Goal: Information Seeking & Learning: Learn about a topic

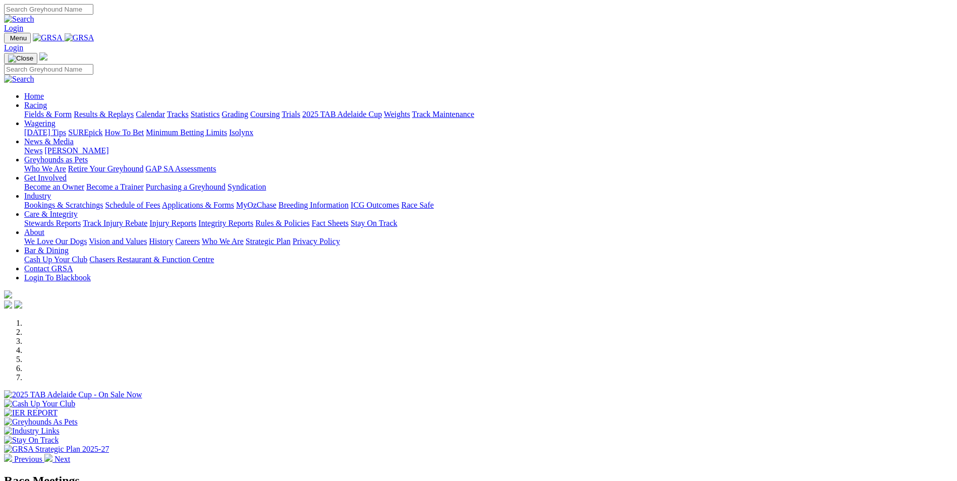
click at [47, 101] on link "Racing" at bounding box center [35, 105] width 23 height 9
click at [165, 110] on link "Calendar" at bounding box center [150, 114] width 29 height 9
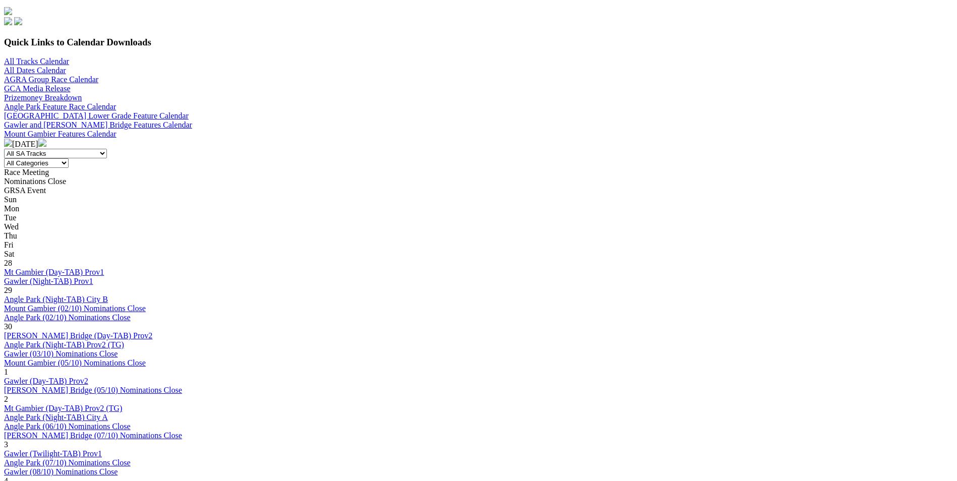
scroll to position [303, 0]
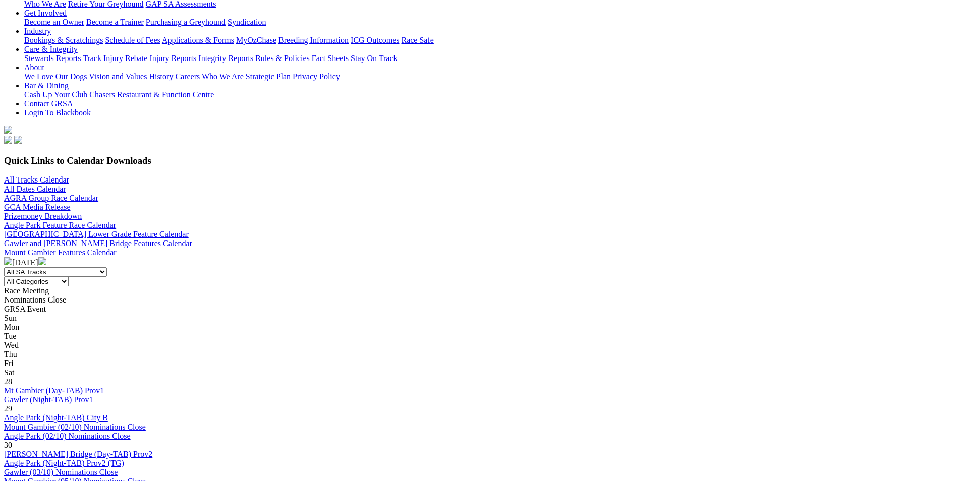
scroll to position [151, 0]
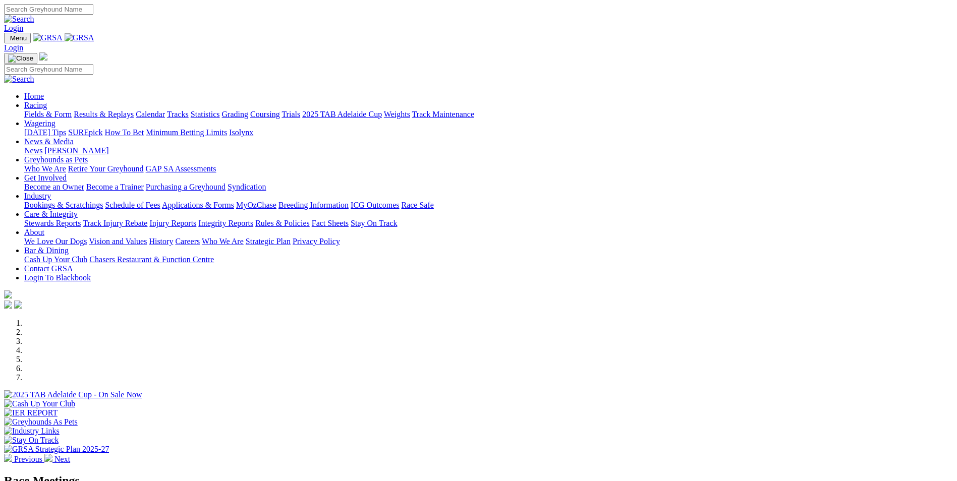
scroll to position [151, 0]
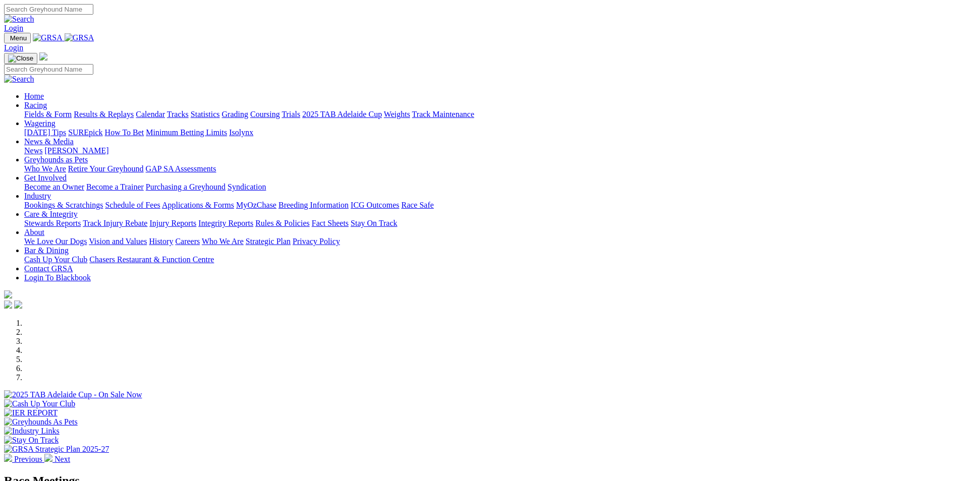
click at [134, 110] on link "Results & Replays" at bounding box center [104, 114] width 60 height 9
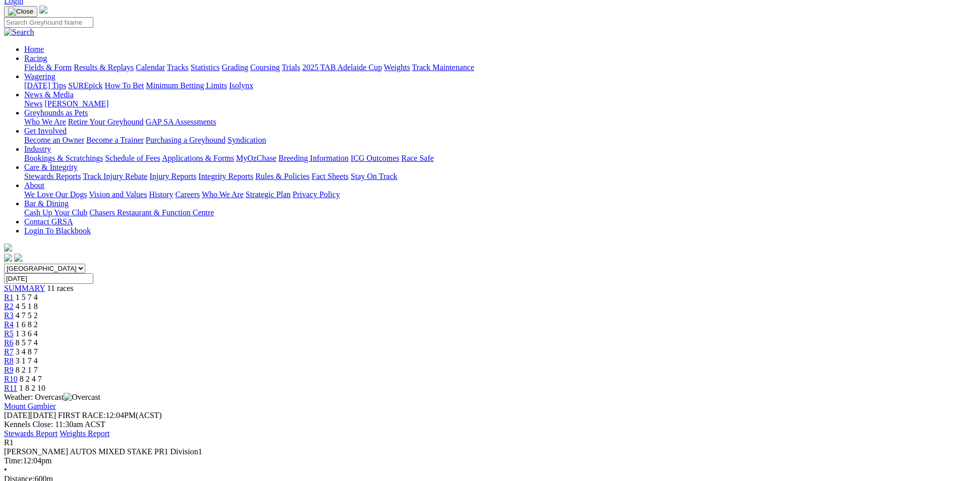
scroll to position [151, 0]
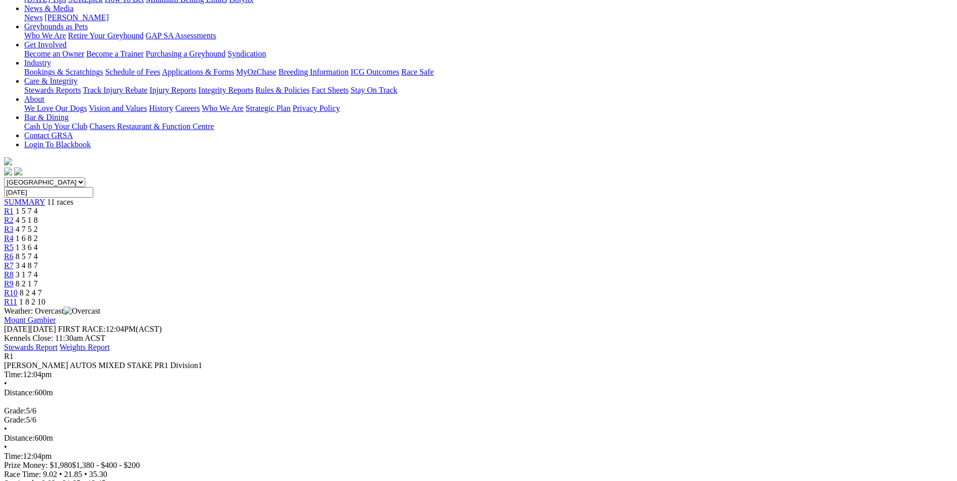
click at [14, 216] on span "R2" at bounding box center [9, 220] width 10 height 9
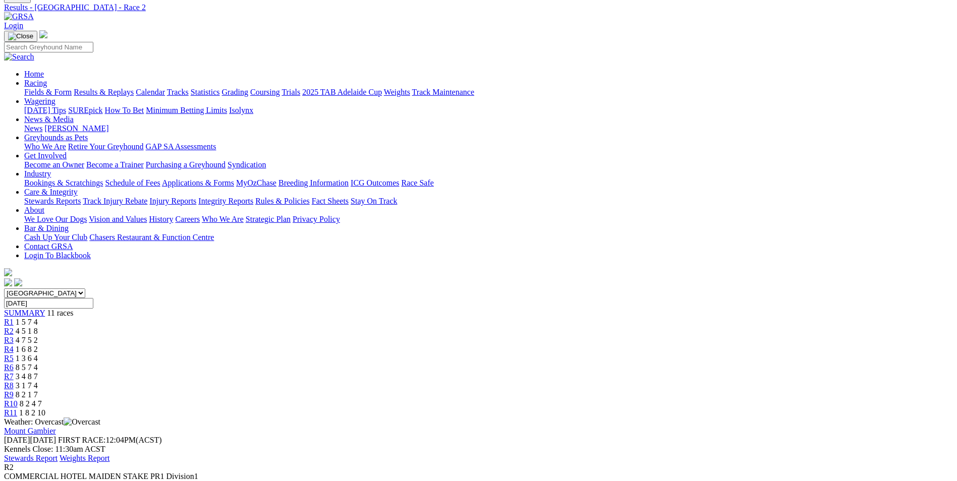
scroll to position [151, 0]
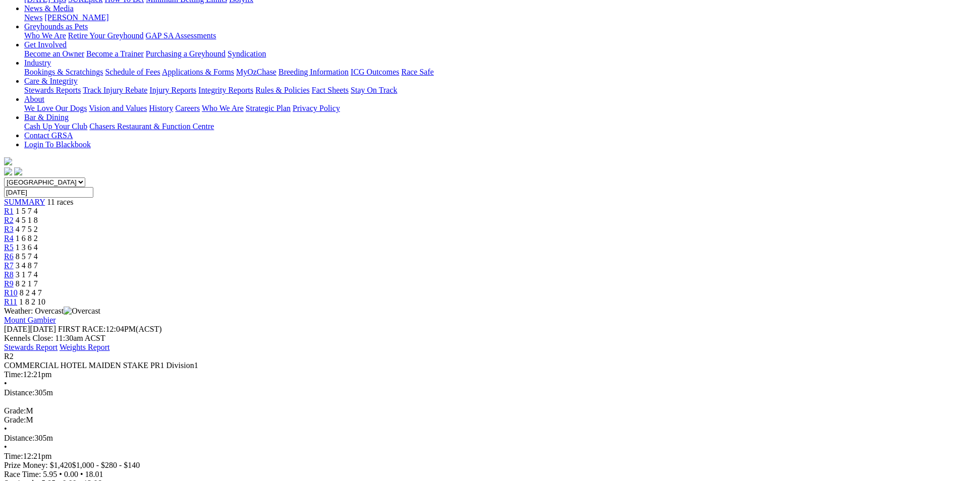
click at [361, 225] on div "R3 4 7 5 2" at bounding box center [478, 229] width 949 height 9
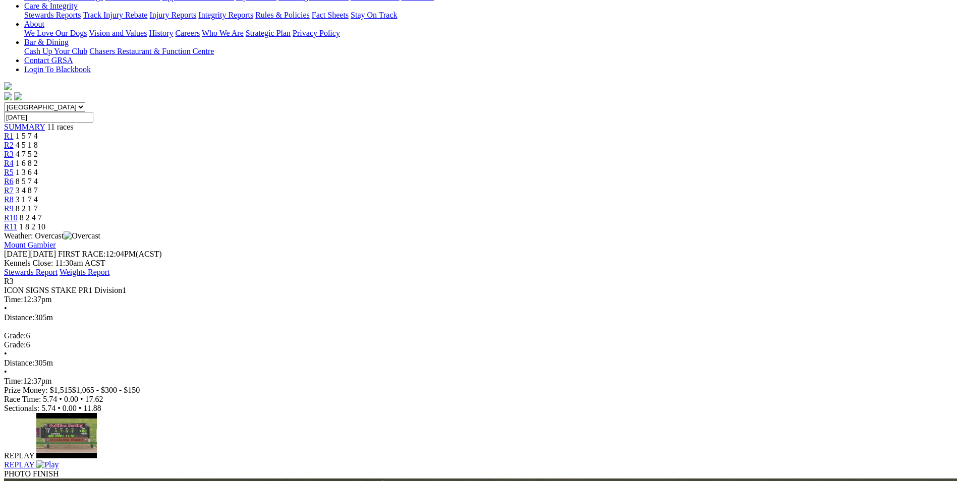
scroll to position [252, 0]
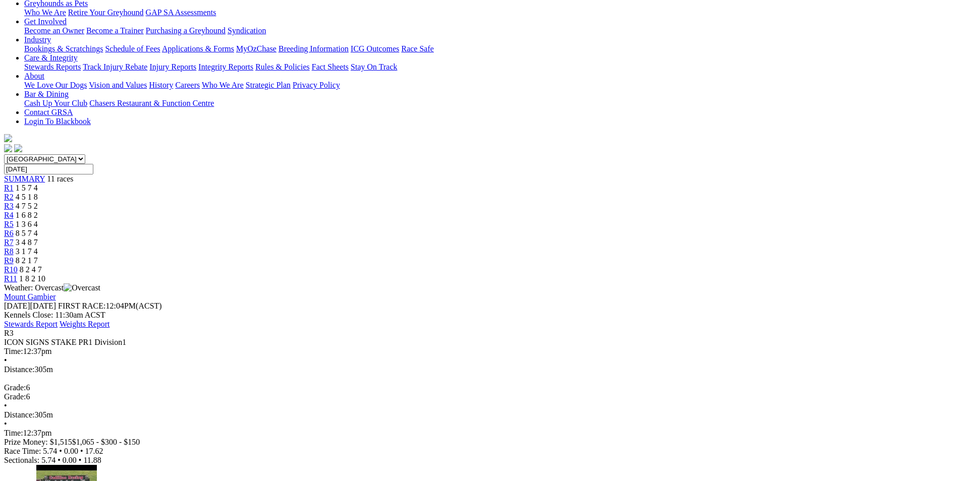
scroll to position [151, 0]
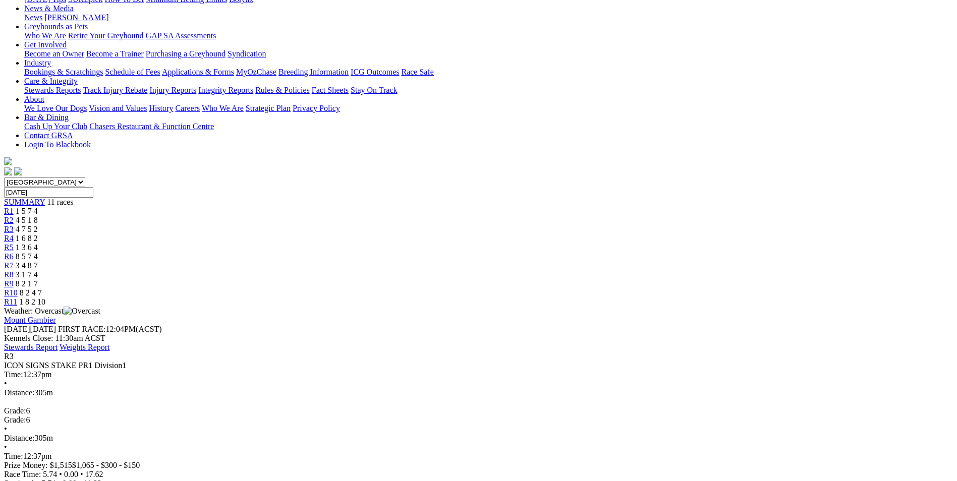
click at [14, 234] on span "R4" at bounding box center [9, 238] width 10 height 9
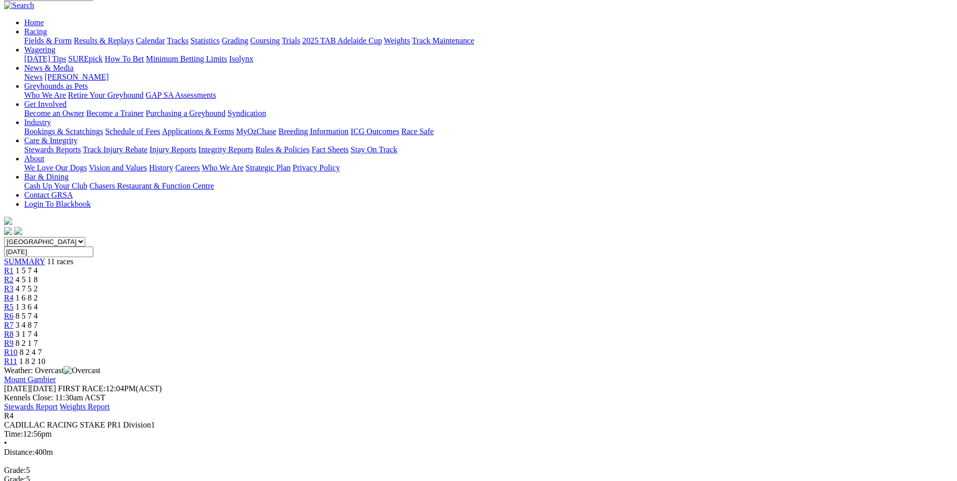
scroll to position [101, 0]
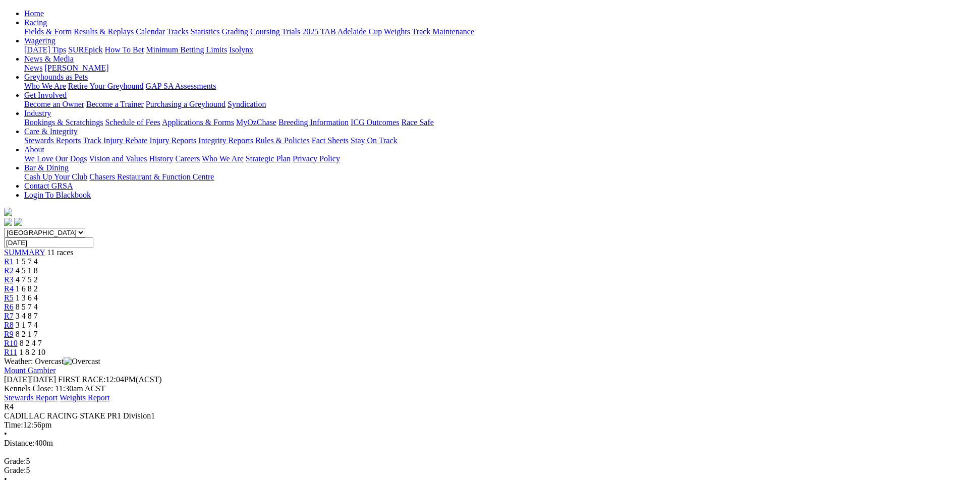
click at [14, 294] on span "R5" at bounding box center [9, 298] width 10 height 9
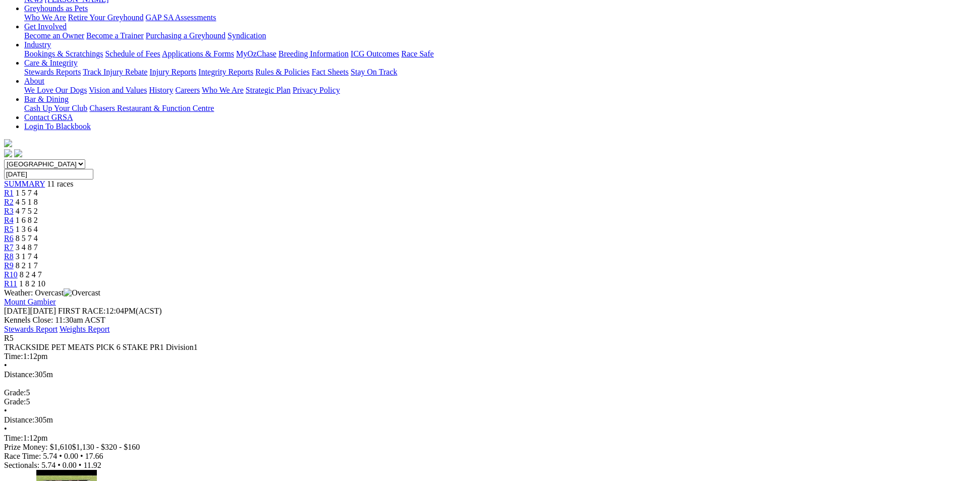
scroll to position [202, 0]
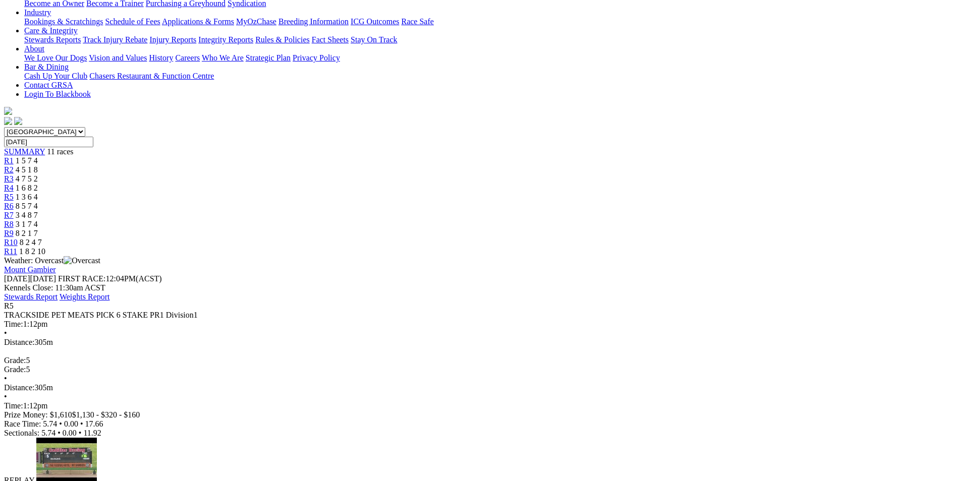
click at [59, 481] on img at bounding box center [47, 489] width 22 height 9
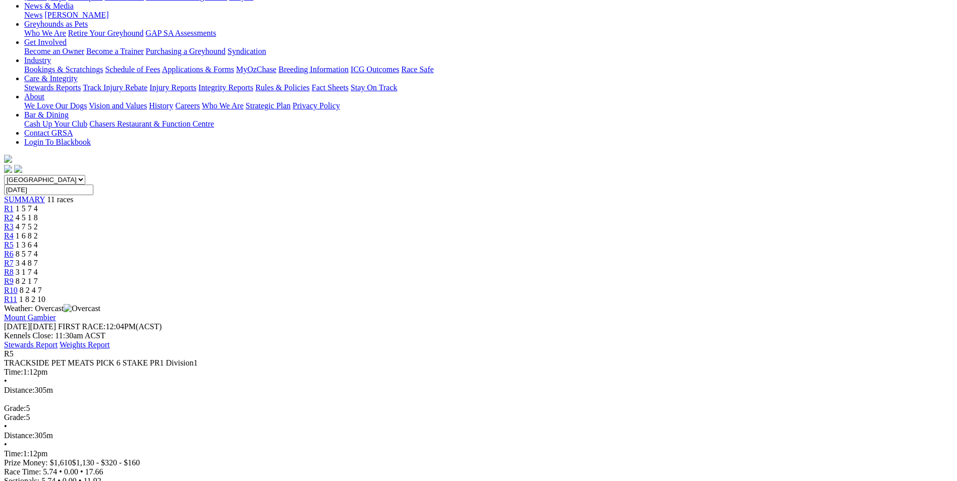
scroll to position [151, 0]
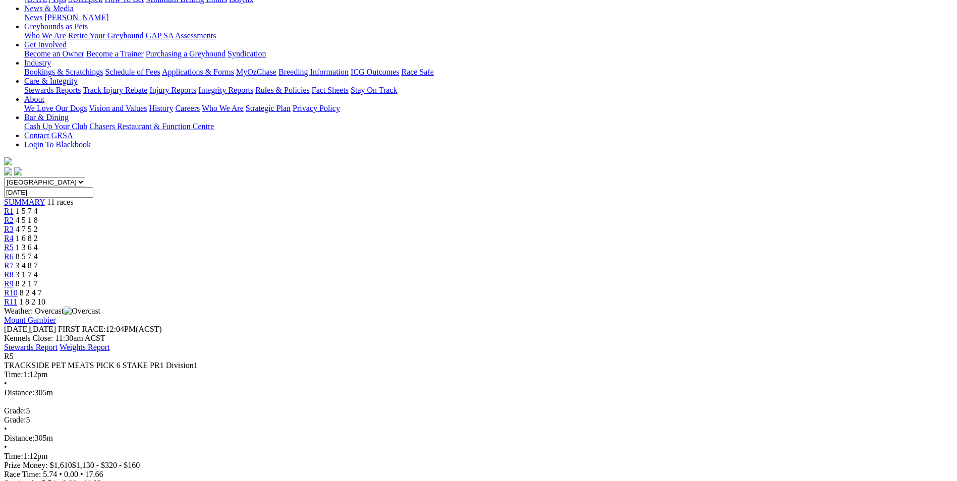
click at [14, 252] on link "R6" at bounding box center [9, 256] width 10 height 9
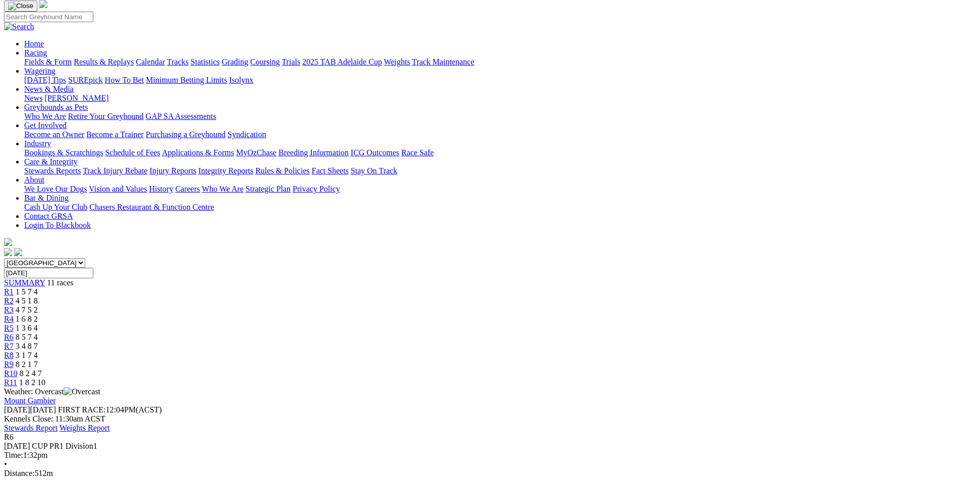
scroll to position [101, 0]
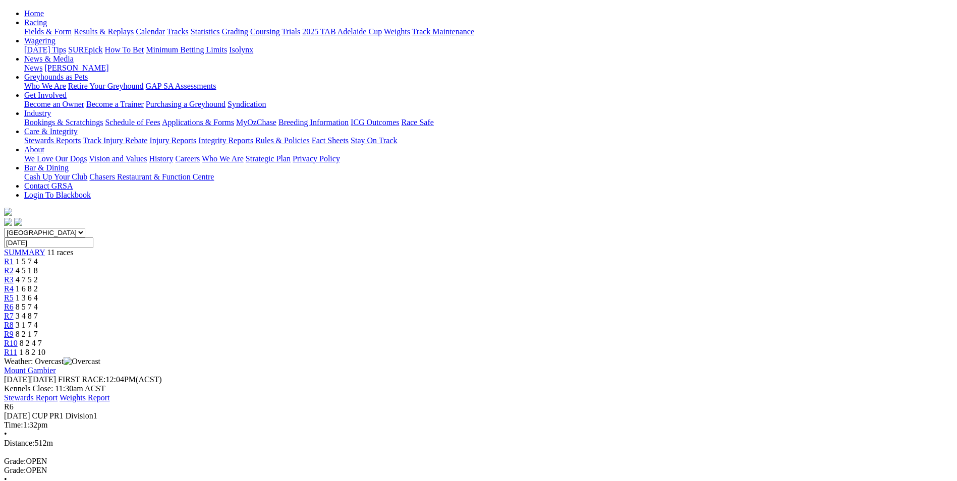
click at [14, 312] on span "R7" at bounding box center [9, 316] width 10 height 9
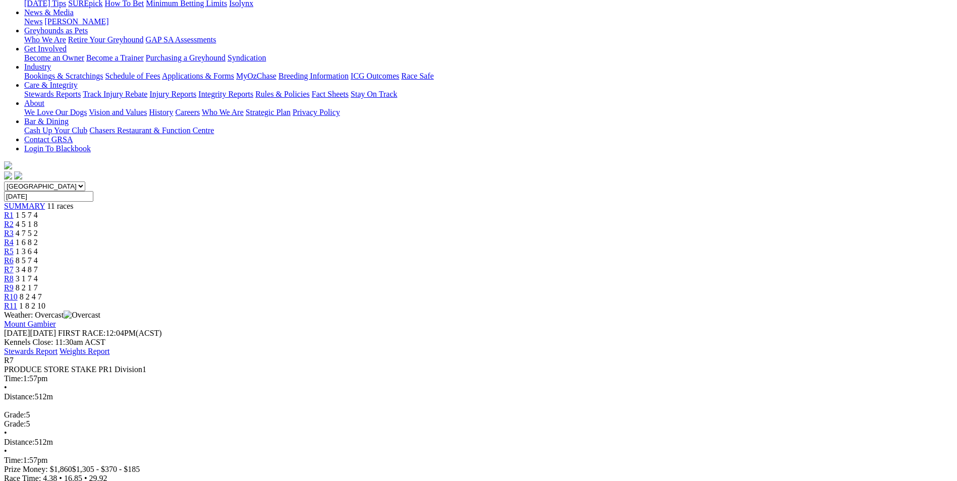
scroll to position [151, 0]
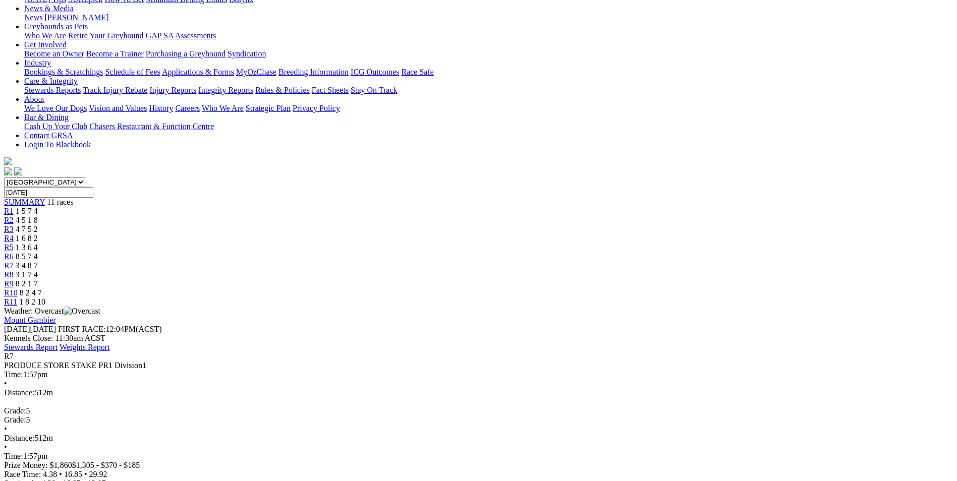
click at [14, 270] on span "R8" at bounding box center [9, 274] width 10 height 9
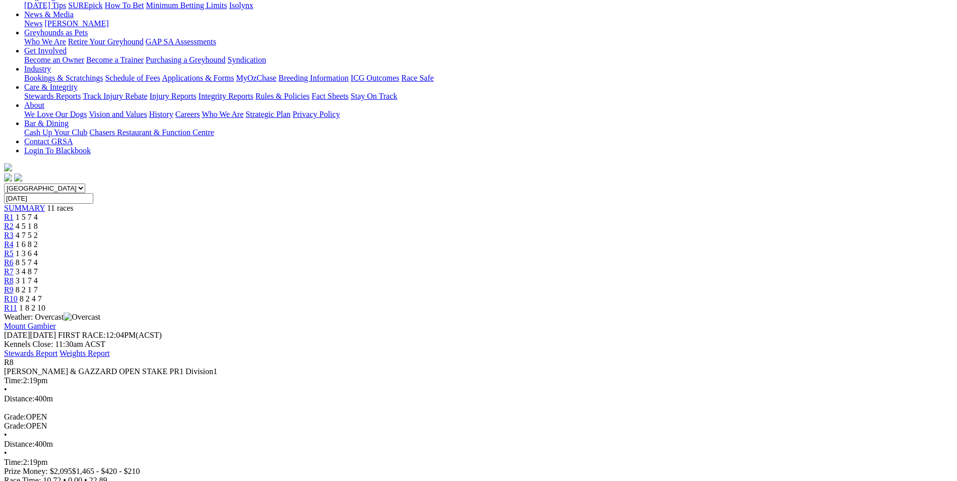
scroll to position [151, 0]
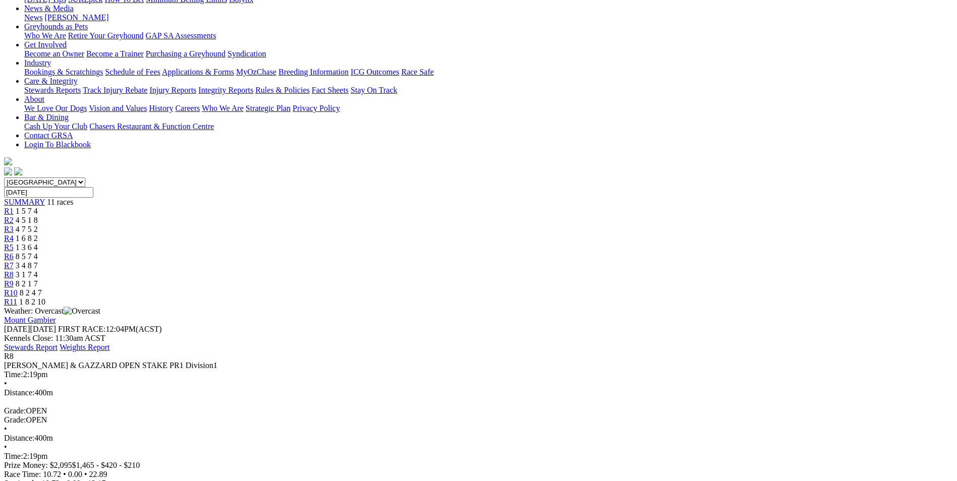
click at [14, 279] on span "R9" at bounding box center [9, 283] width 10 height 9
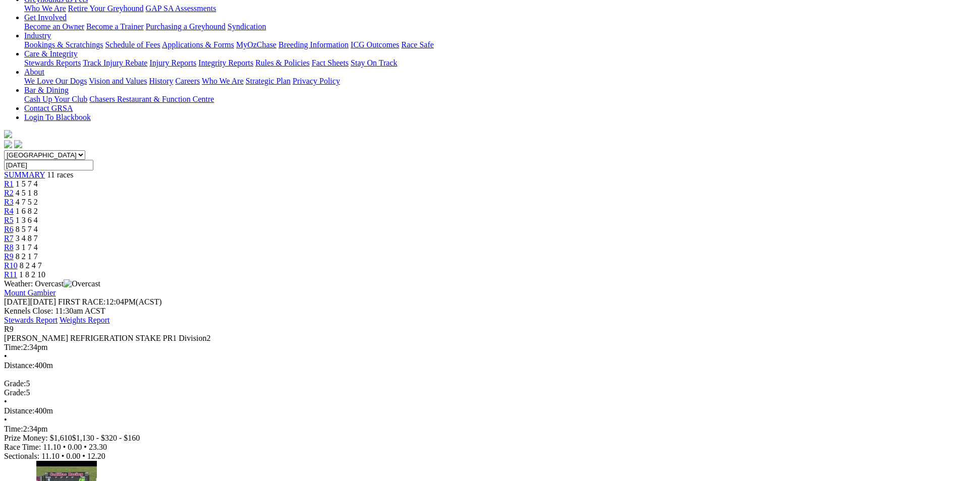
scroll to position [202, 0]
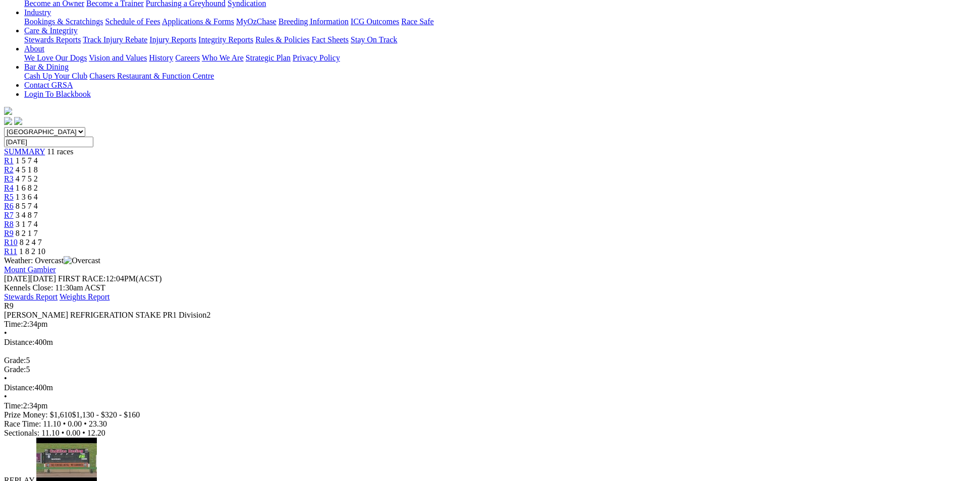
click at [59, 481] on img at bounding box center [47, 489] width 22 height 9
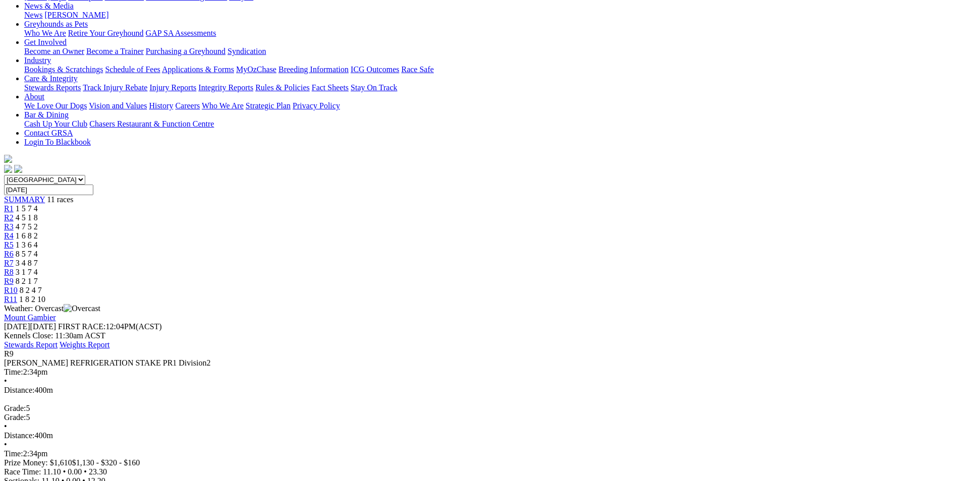
scroll to position [101, 0]
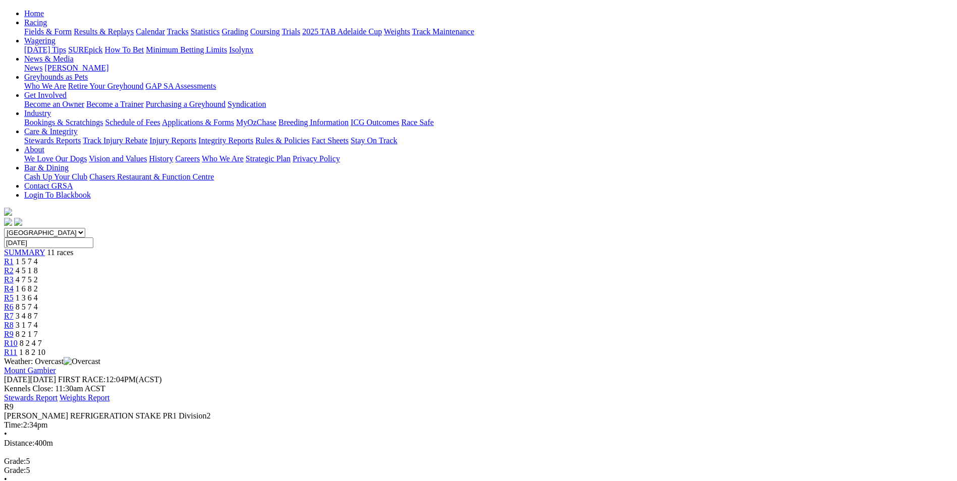
click at [18, 339] on span "R10" at bounding box center [11, 343] width 14 height 9
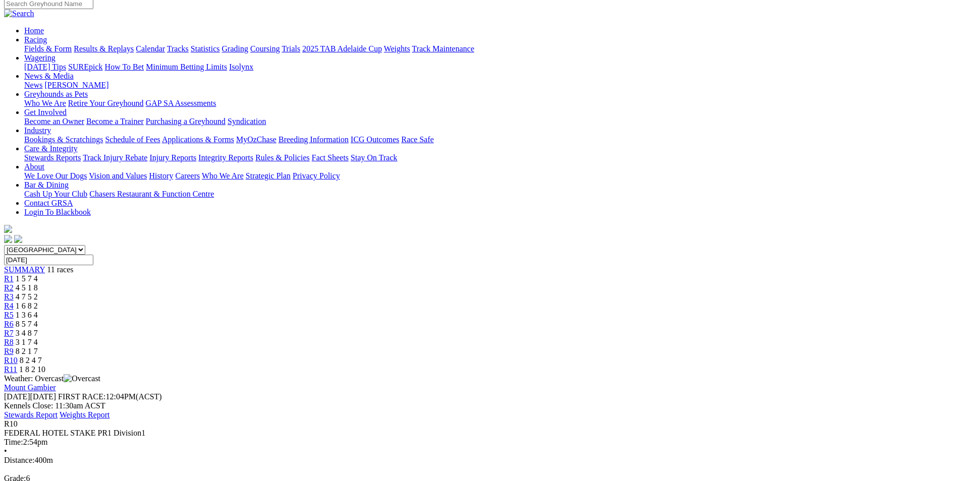
scroll to position [101, 0]
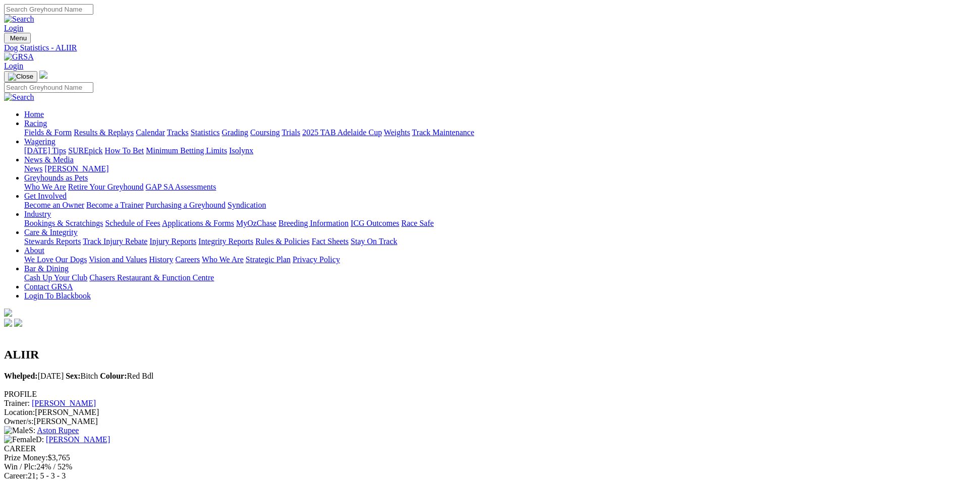
scroll to position [101, 0]
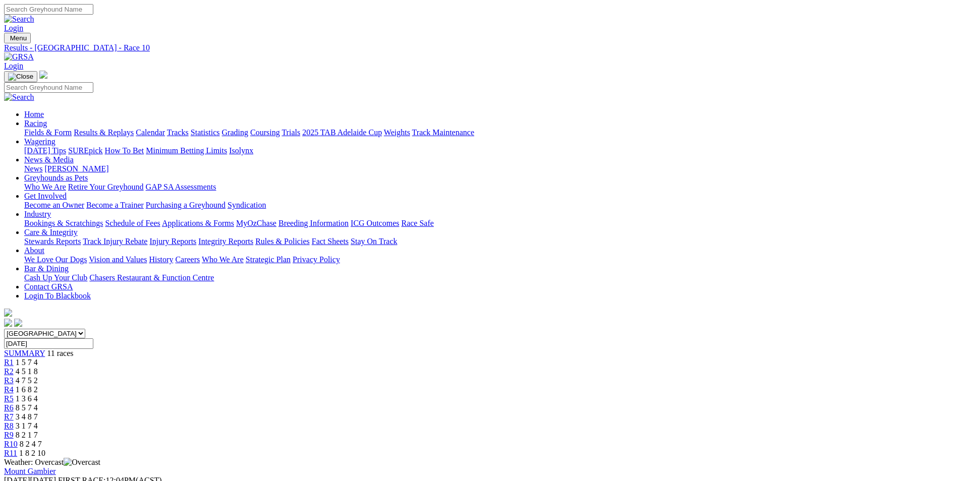
click at [17, 449] on span "R11" at bounding box center [10, 453] width 13 height 9
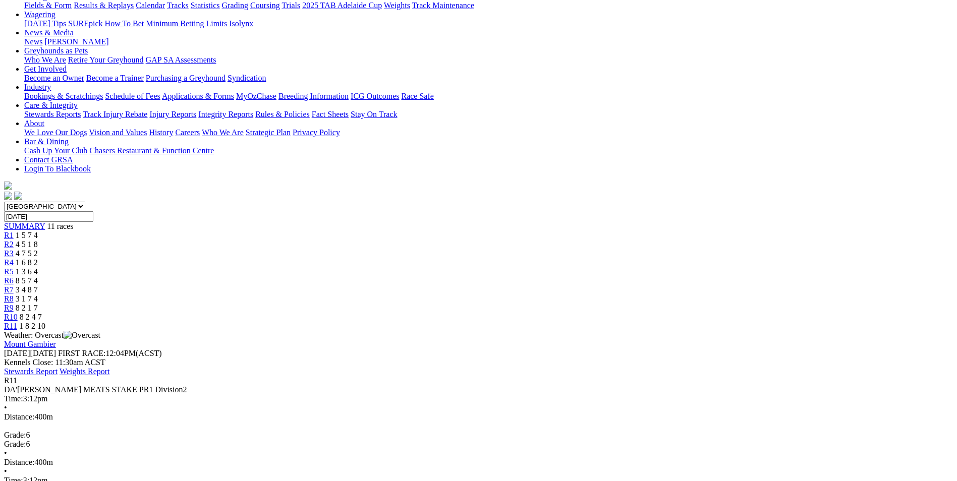
scroll to position [151, 0]
